Goal: Check status: Check status

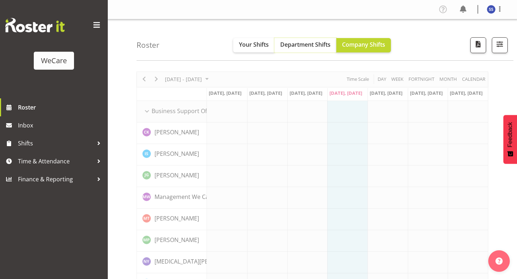
click at [308, 47] on span "Department Shifts" at bounding box center [305, 45] width 50 height 8
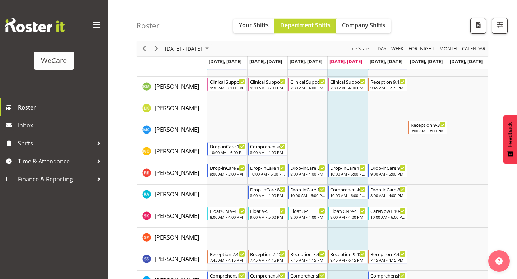
scroll to position [503, 0]
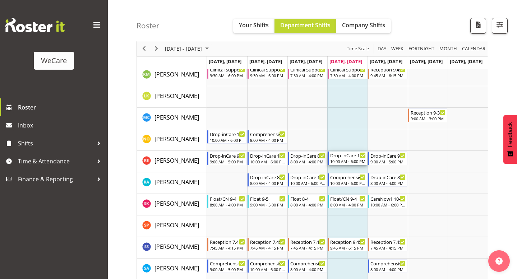
click at [345, 159] on div "Drop-inCare [DATE] 10:00 AM - 6:00 PM" at bounding box center [348, 159] width 36 height 14
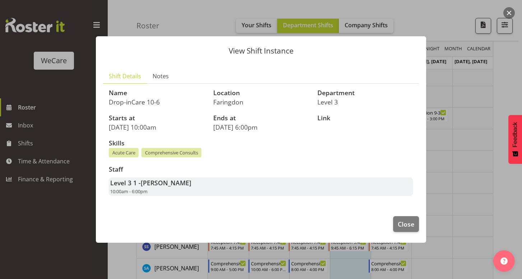
click at [453, 166] on div at bounding box center [261, 139] width 522 height 279
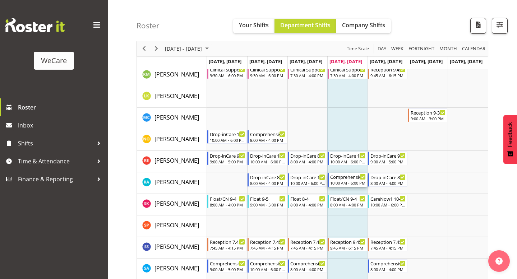
click at [345, 183] on div "10:00 AM - 6:00 PM" at bounding box center [348, 183] width 36 height 6
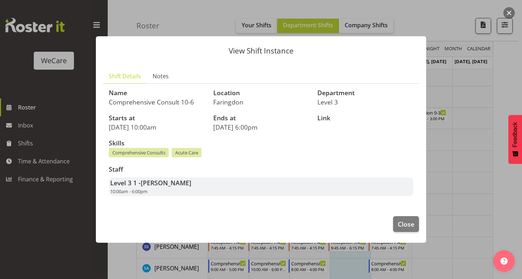
click at [441, 174] on div at bounding box center [261, 139] width 522 height 279
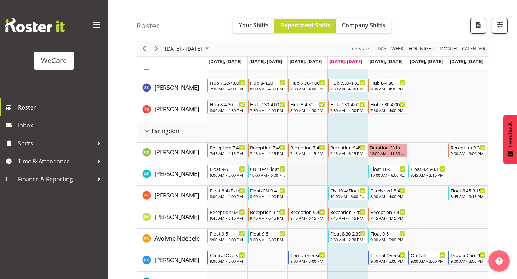
scroll to position [216, 0]
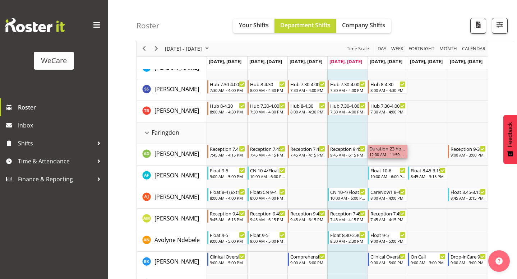
click at [396, 154] on div "12:00 AM - 11:59 PM" at bounding box center [387, 155] width 37 height 6
click at [412, 142] on td "Timeline Week of October 2, 2025" at bounding box center [428, 134] width 40 height 22
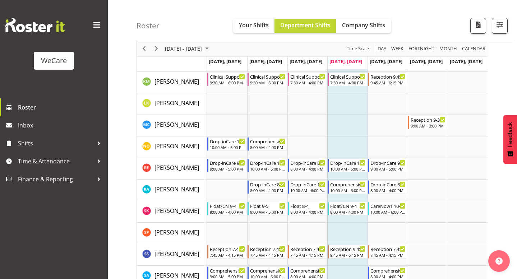
scroll to position [503, 0]
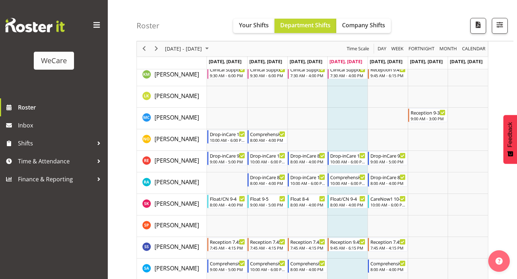
click at [54, 29] on img at bounding box center [34, 25] width 59 height 14
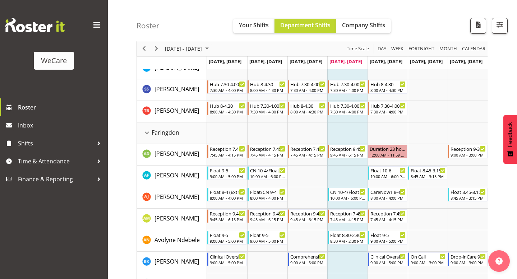
scroll to position [0, 0]
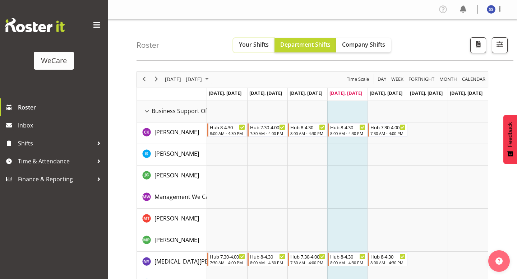
click at [258, 49] on span "Your Shifts" at bounding box center [254, 45] width 30 height 8
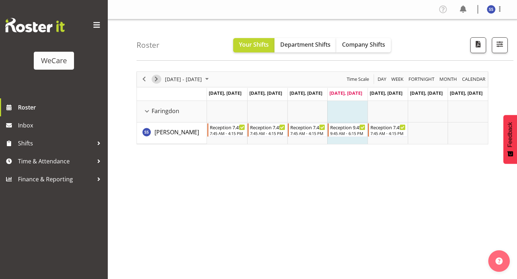
click at [156, 78] on span "Next" at bounding box center [156, 79] width 9 height 9
click at [158, 77] on span "Next" at bounding box center [156, 79] width 9 height 9
click at [146, 81] on span "Previous" at bounding box center [144, 79] width 9 height 9
click at [157, 80] on span "Next" at bounding box center [156, 79] width 9 height 9
click at [157, 77] on span "Next" at bounding box center [156, 79] width 9 height 9
